Goal: Information Seeking & Learning: Learn about a topic

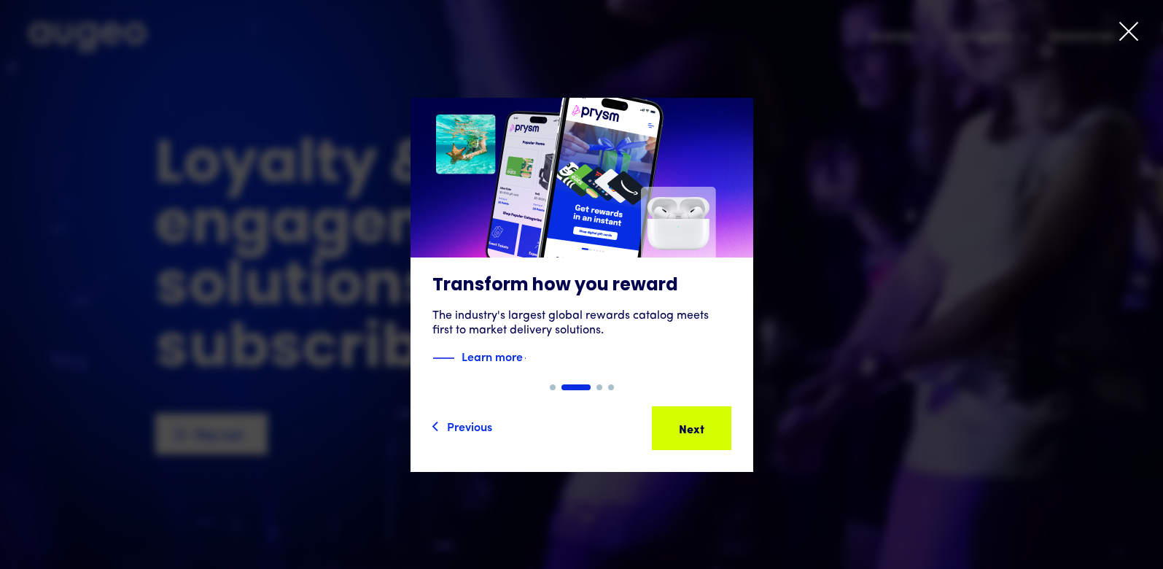
click at [825, 31] on icon at bounding box center [1128, 31] width 17 height 17
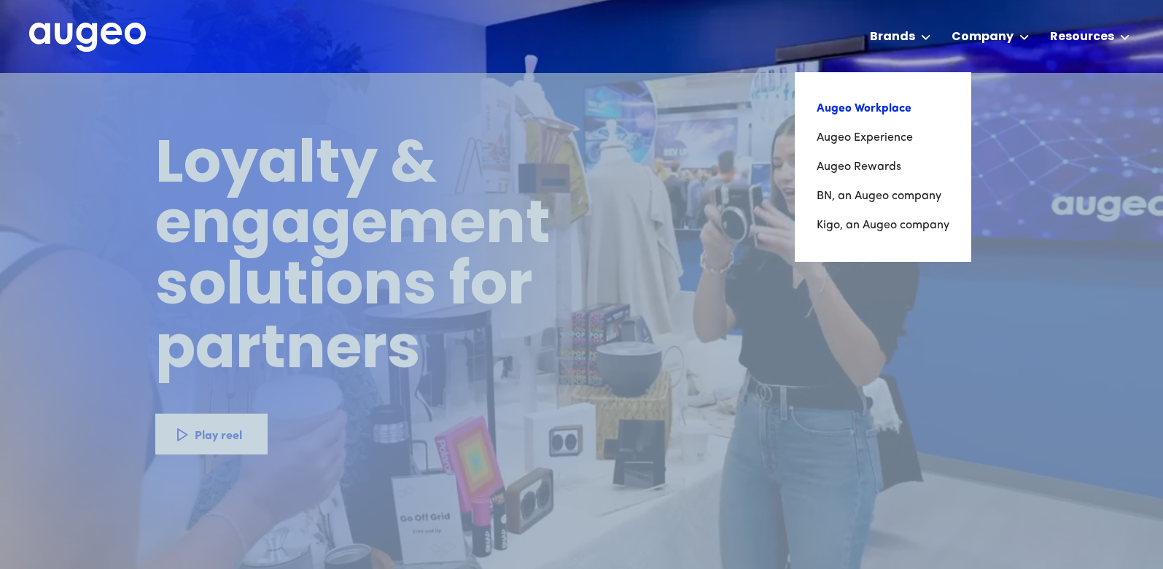
click at [825, 104] on link "Augeo Workplace" at bounding box center [882, 108] width 133 height 29
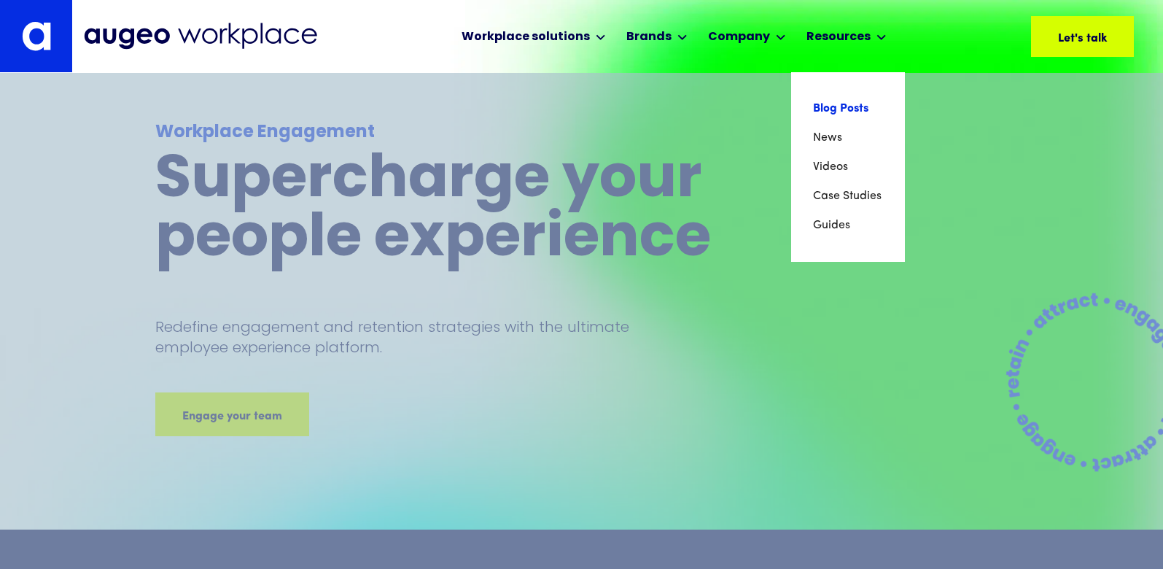
click at [861, 104] on link "Blog Posts" at bounding box center [848, 108] width 70 height 29
